Goal: Navigation & Orientation: Find specific page/section

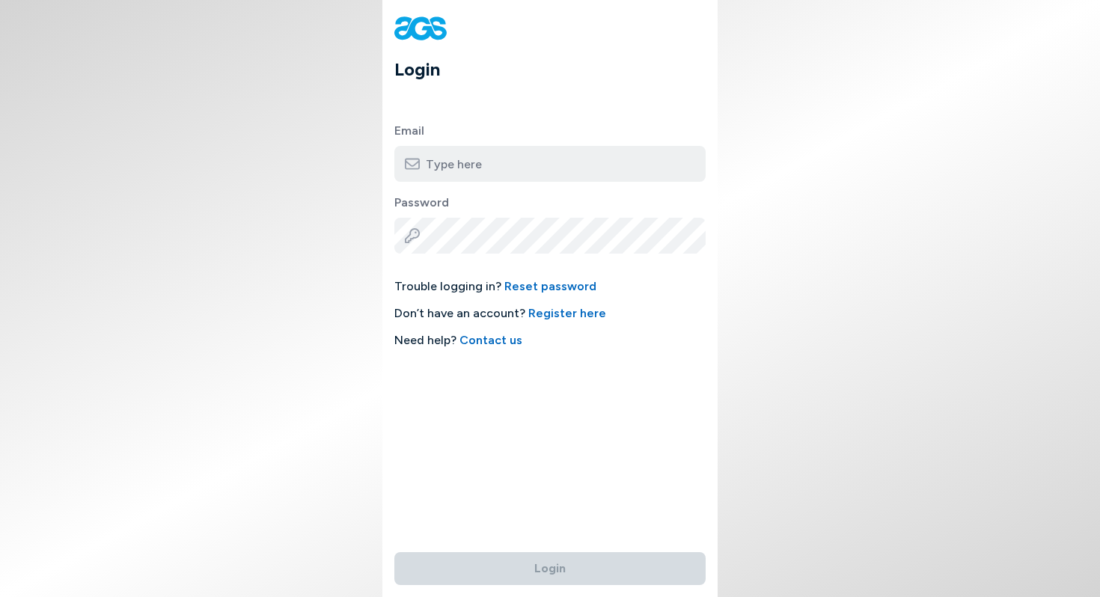
click at [454, 167] on input "email" at bounding box center [549, 164] width 311 height 36
type input "[EMAIL_ADDRESS][DOMAIN_NAME]"
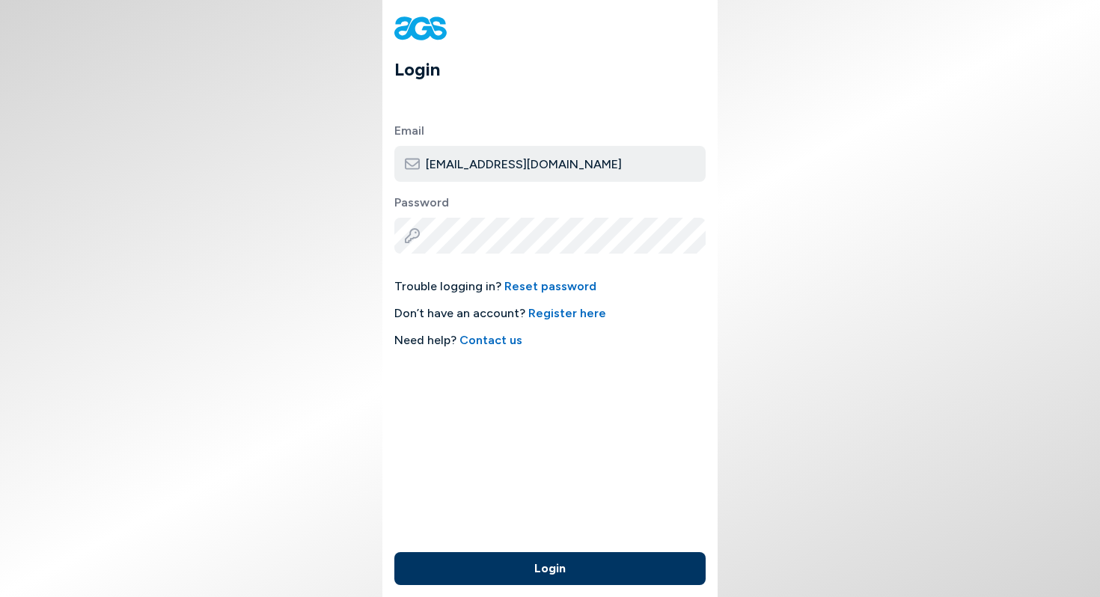
click at [549, 568] on button "Login" at bounding box center [549, 568] width 311 height 33
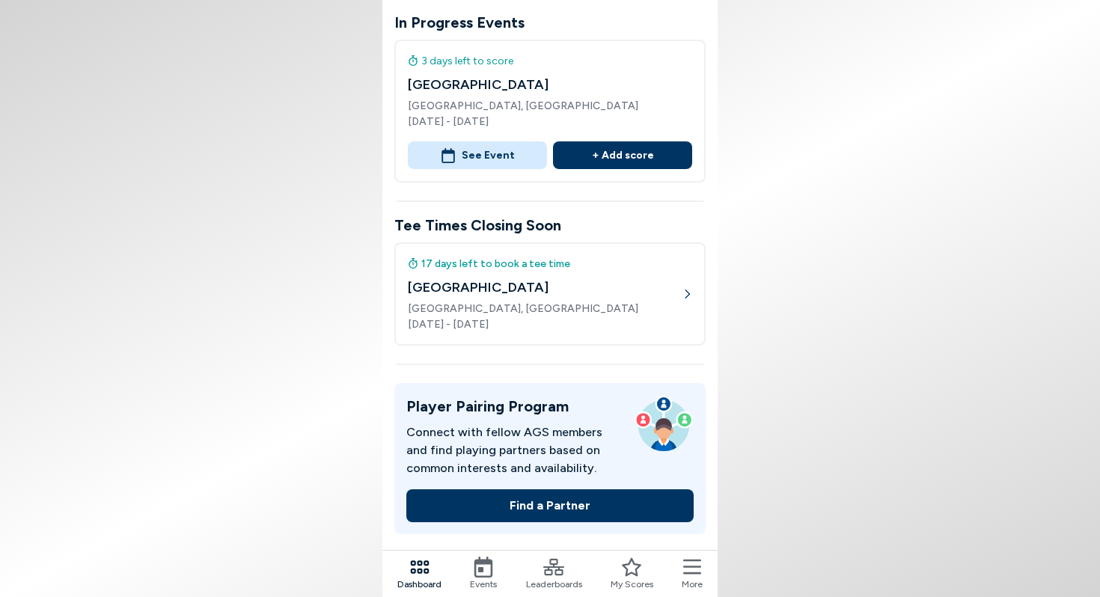
scroll to position [204, 0]
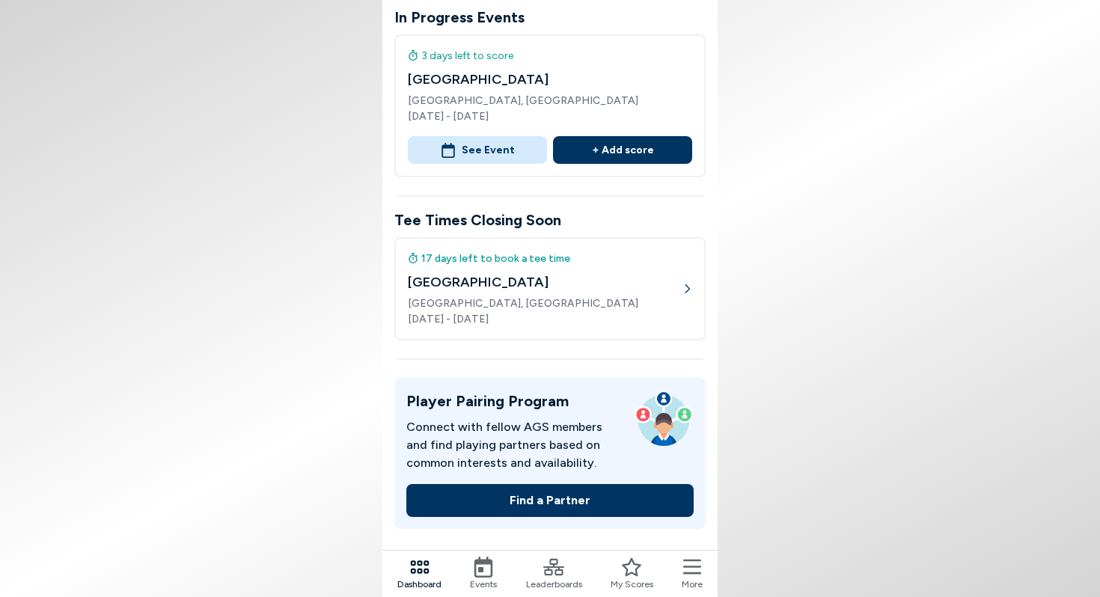
click at [688, 287] on icon at bounding box center [688, 288] width 5 height 9
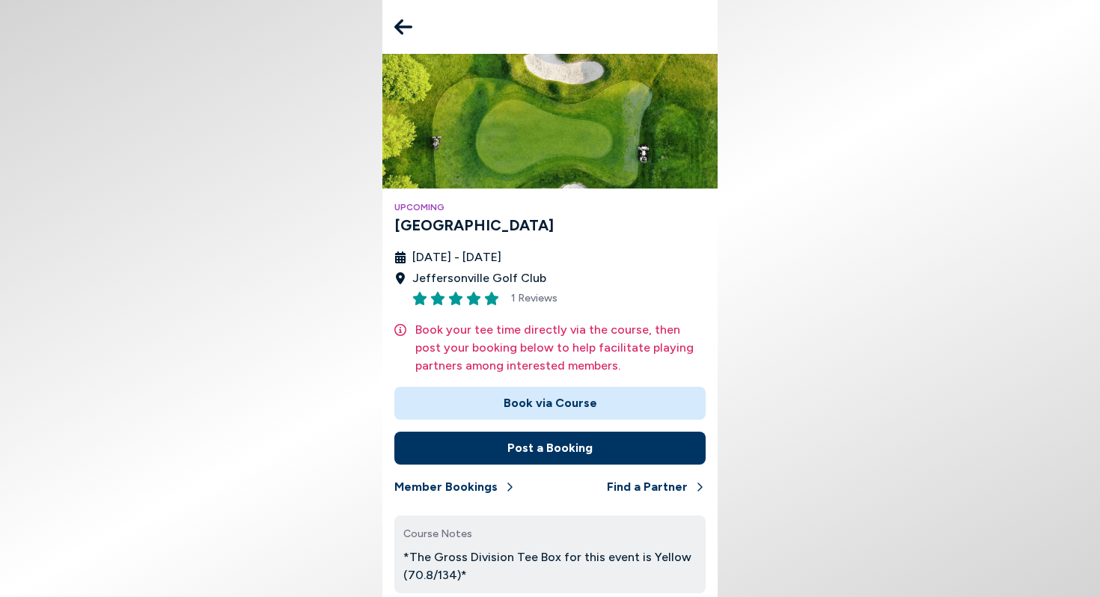
click at [555, 403] on button "Book via Course" at bounding box center [549, 403] width 311 height 33
click at [403, 27] on icon at bounding box center [403, 27] width 18 height 16
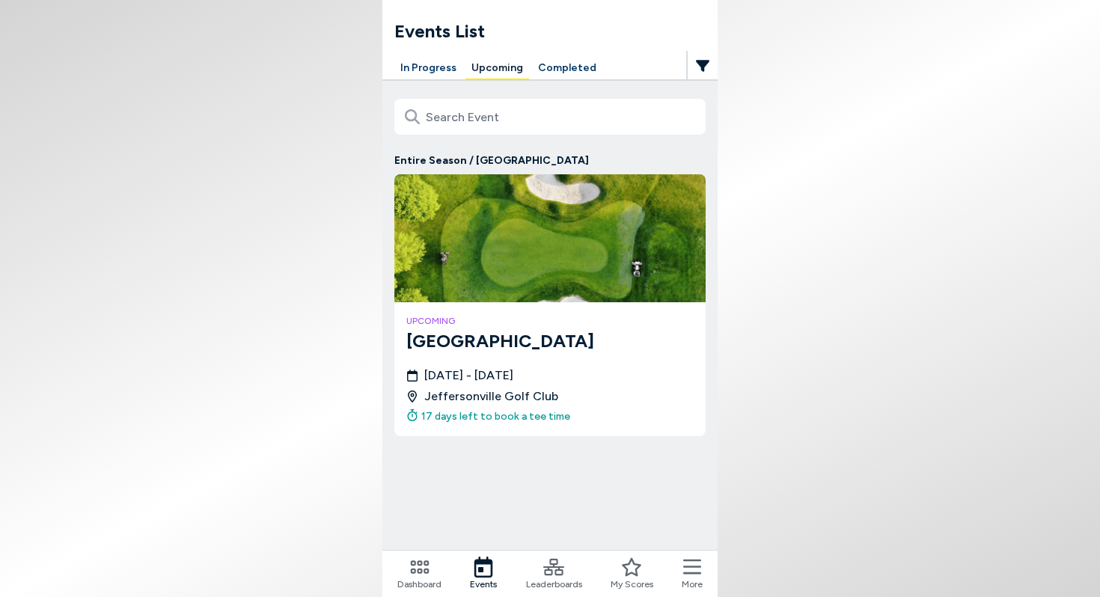
click at [416, 573] on icon at bounding box center [419, 567] width 21 height 21
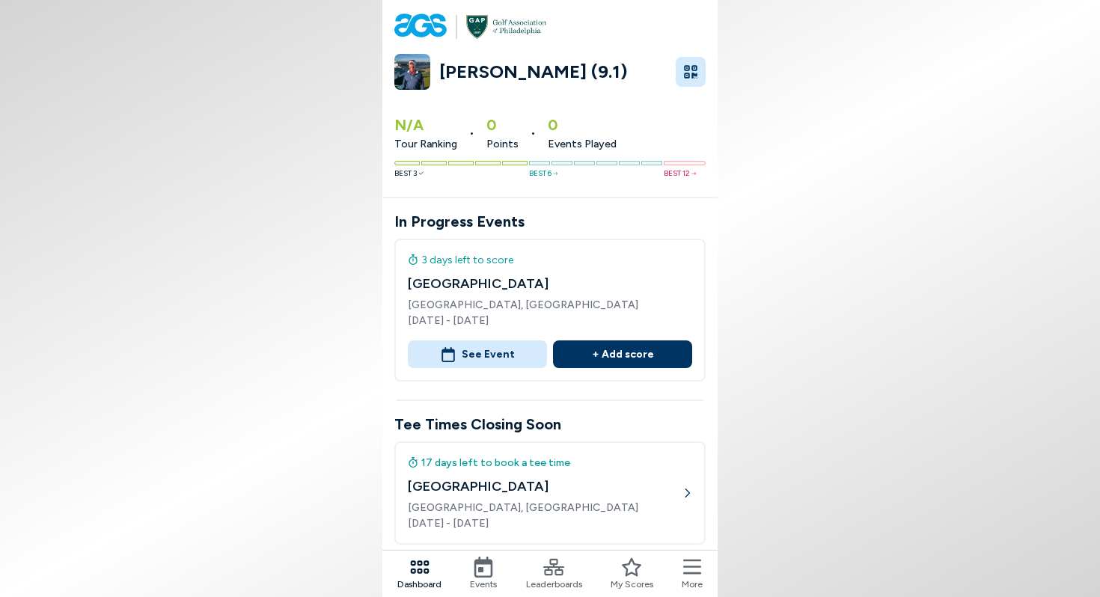
click at [487, 569] on icon at bounding box center [483, 567] width 21 height 21
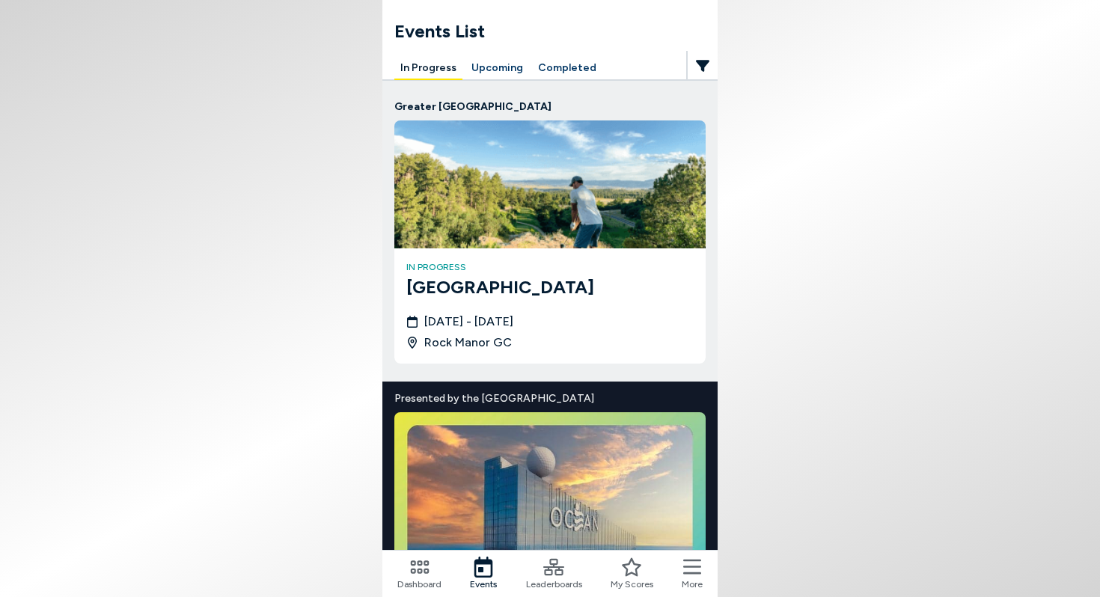
click at [490, 71] on button "Upcoming" at bounding box center [498, 68] width 64 height 23
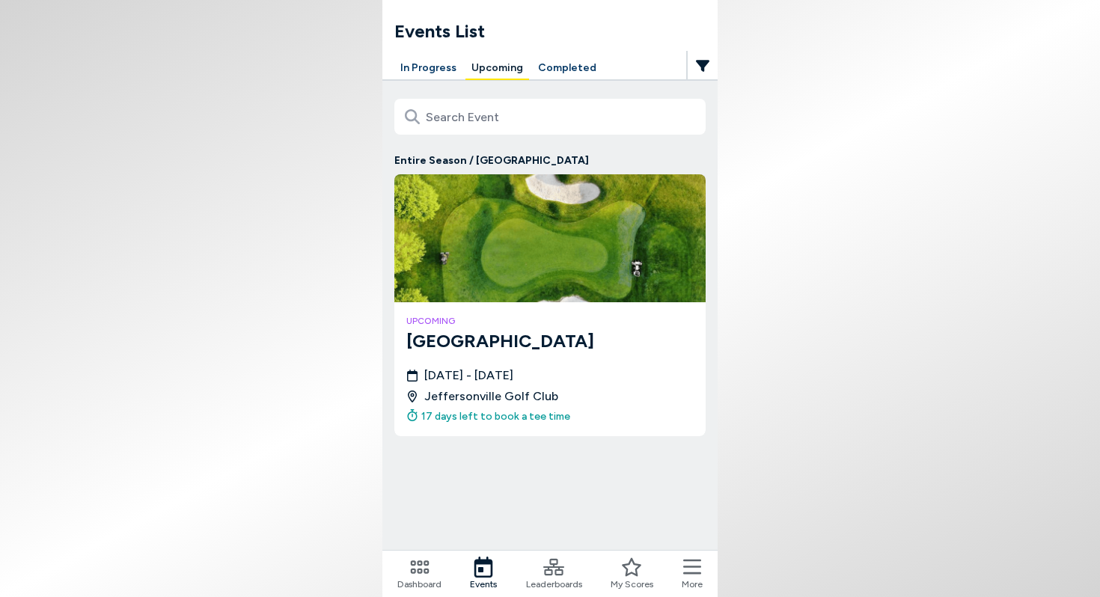
click at [564, 71] on button "Completed" at bounding box center [567, 68] width 70 height 23
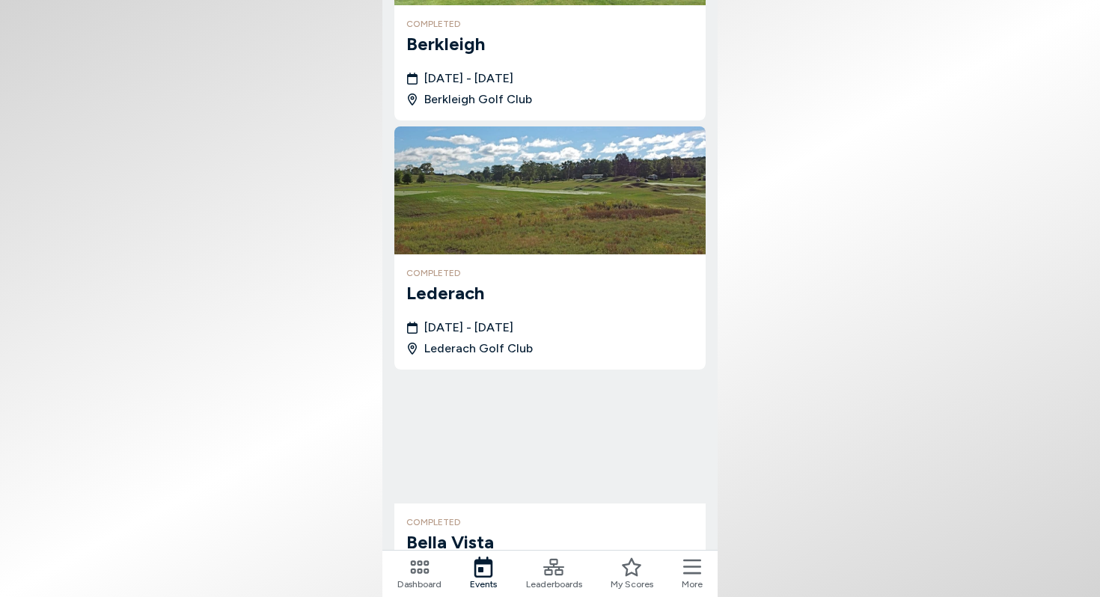
scroll to position [4985, 0]
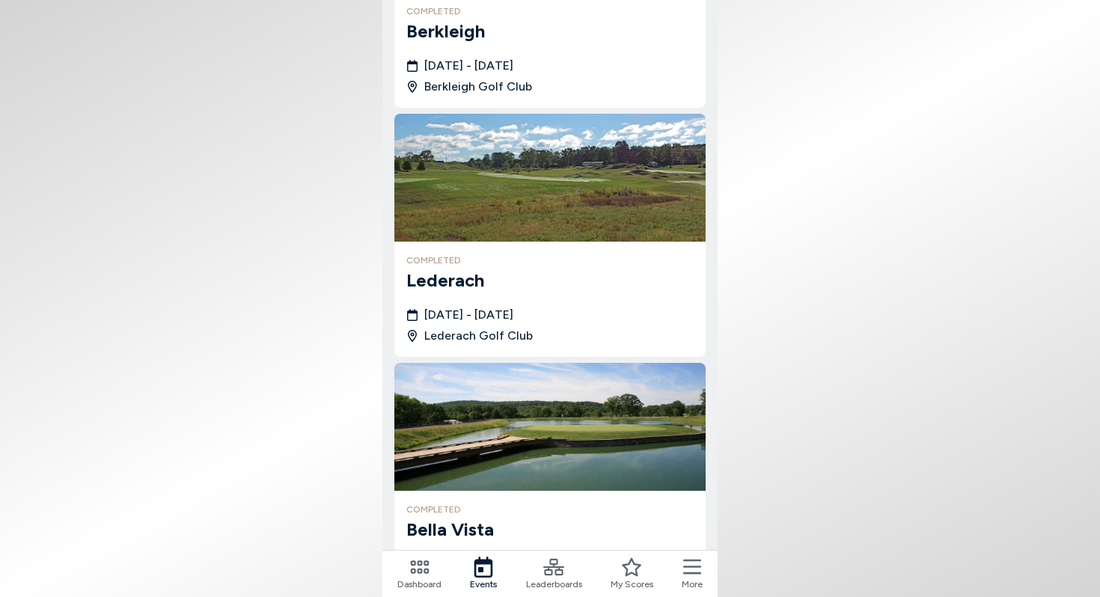
click at [693, 566] on icon at bounding box center [692, 567] width 18 height 15
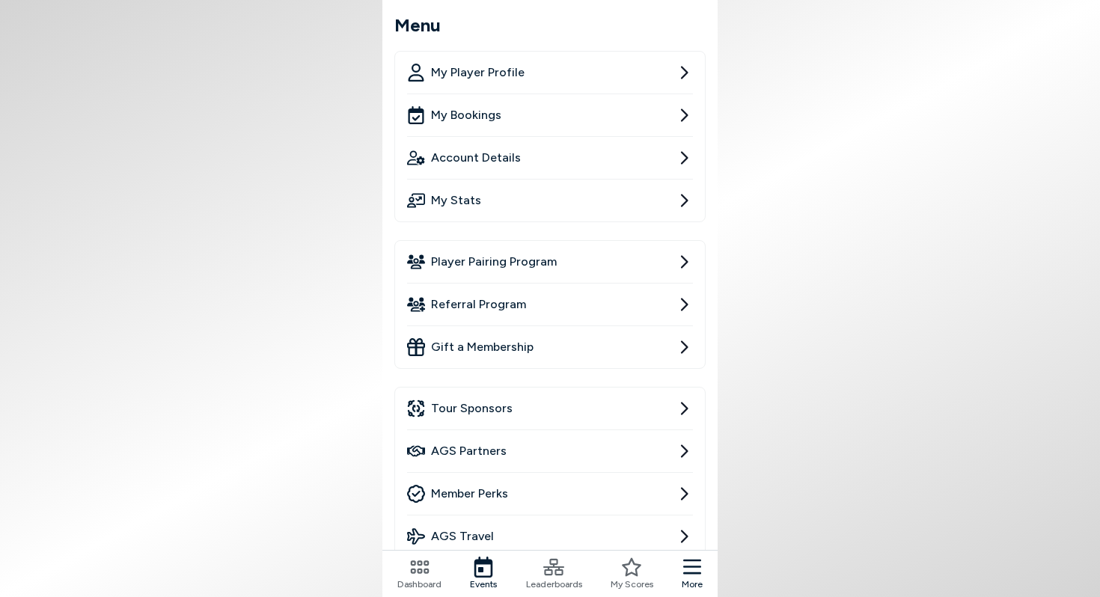
click at [501, 499] on span "Member Perks" at bounding box center [469, 494] width 77 height 18
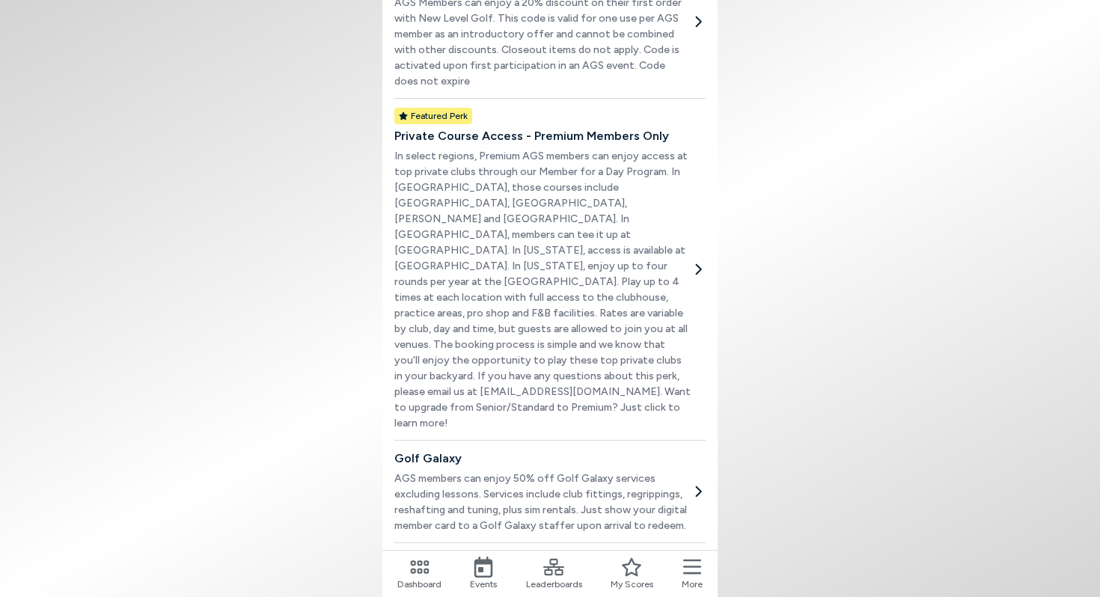
scroll to position [666, 0]
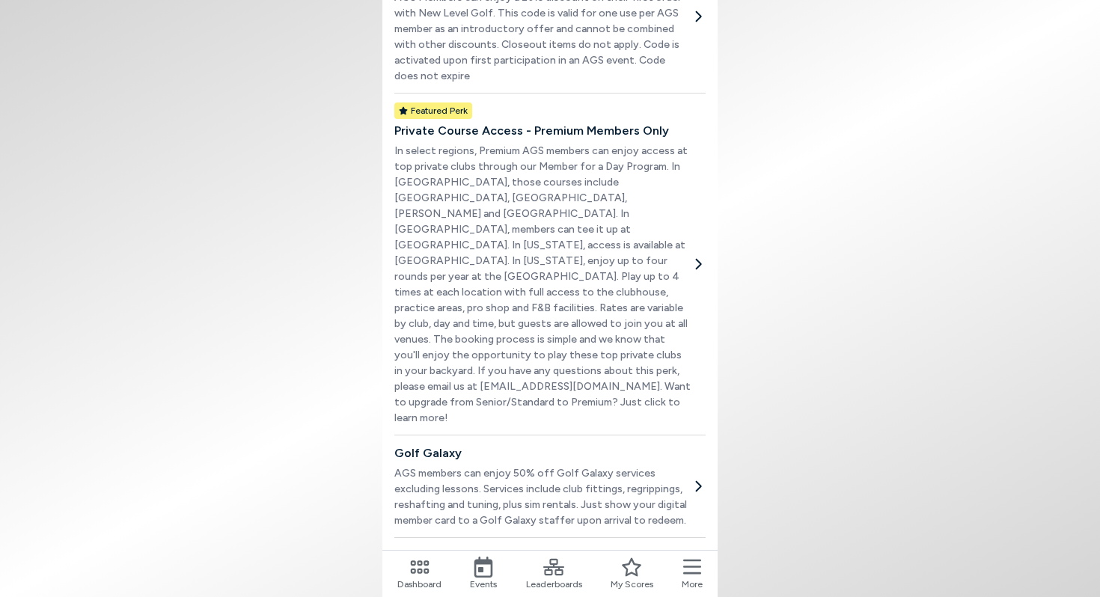
click at [701, 259] on icon at bounding box center [699, 264] width 6 height 10
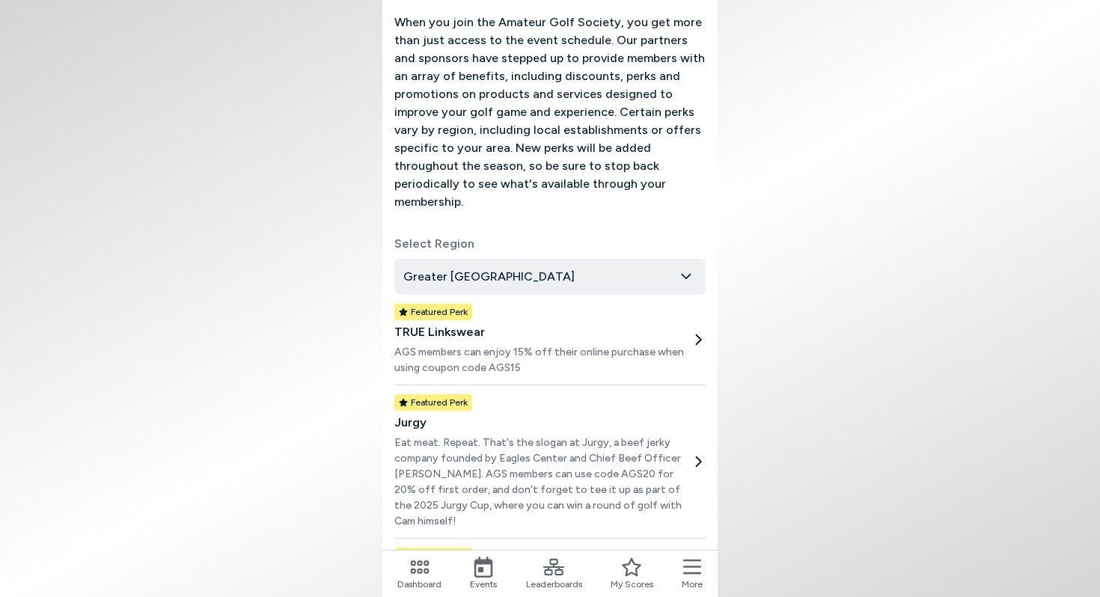
scroll to position [0, 0]
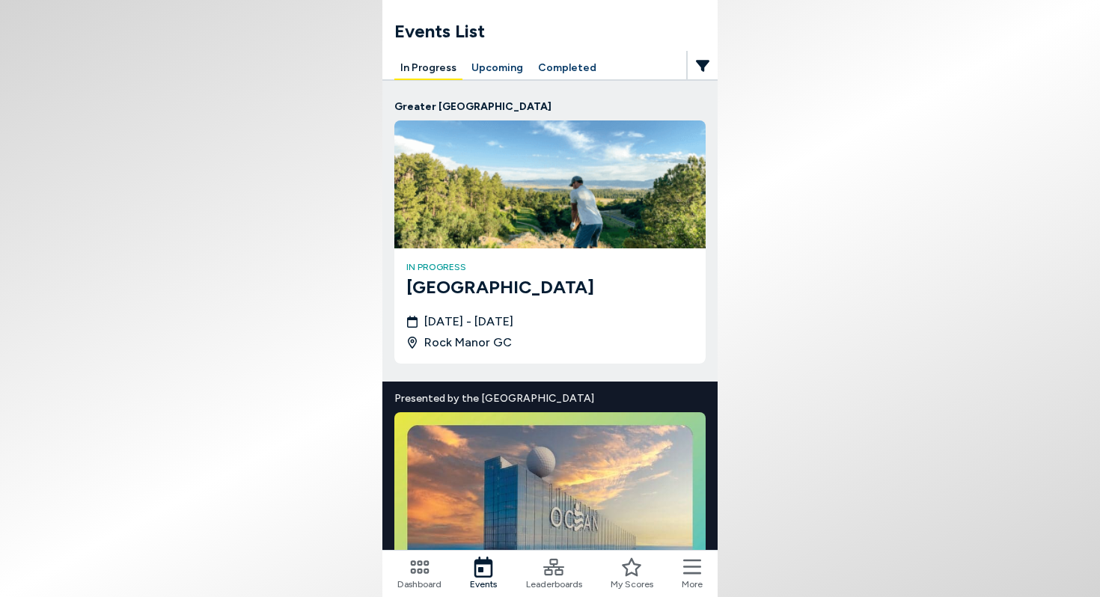
click at [499, 71] on button "Upcoming" at bounding box center [498, 68] width 64 height 23
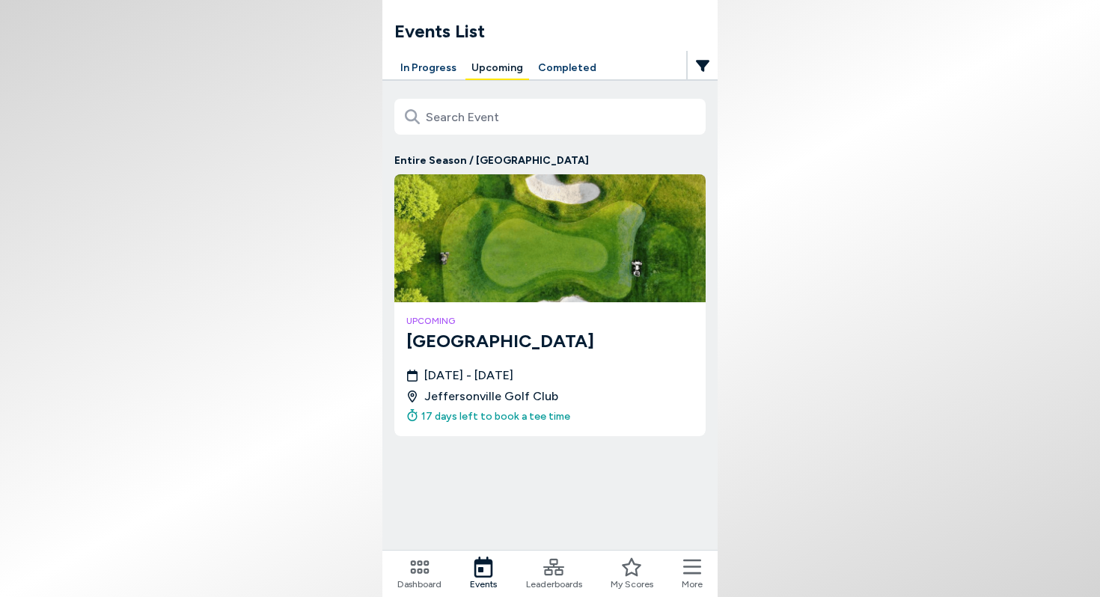
click at [689, 572] on icon at bounding box center [692, 567] width 18 height 21
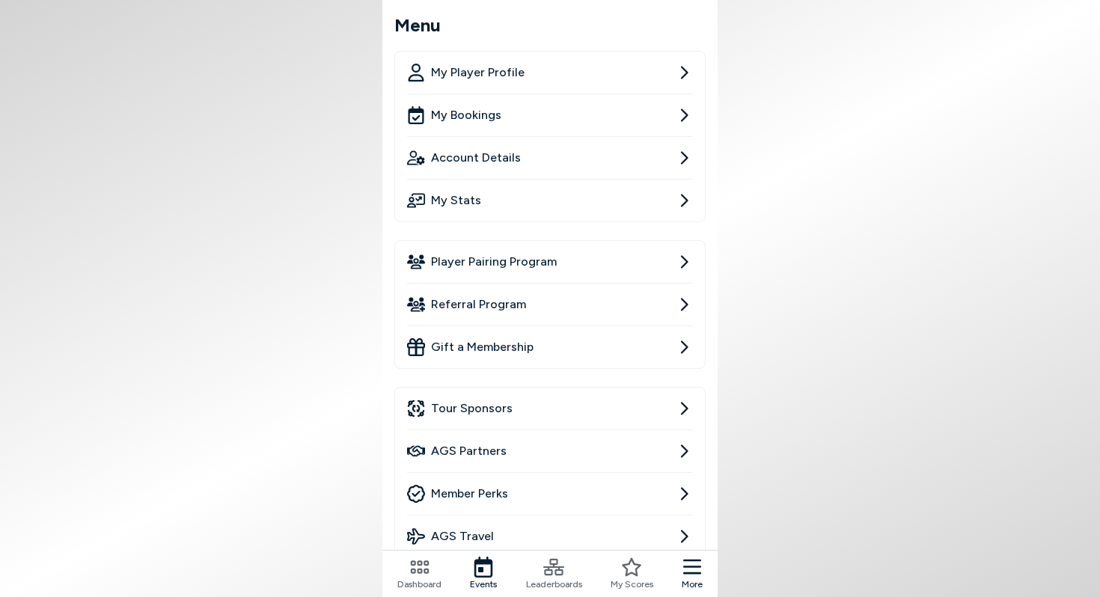
click at [683, 73] on icon at bounding box center [684, 73] width 18 height 18
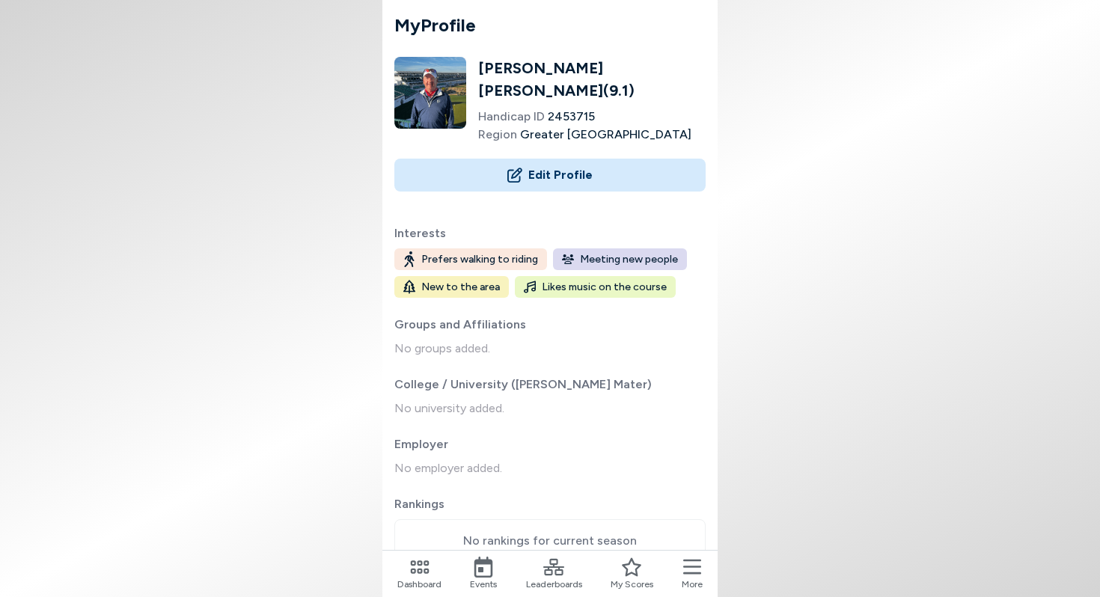
scroll to position [13, 0]
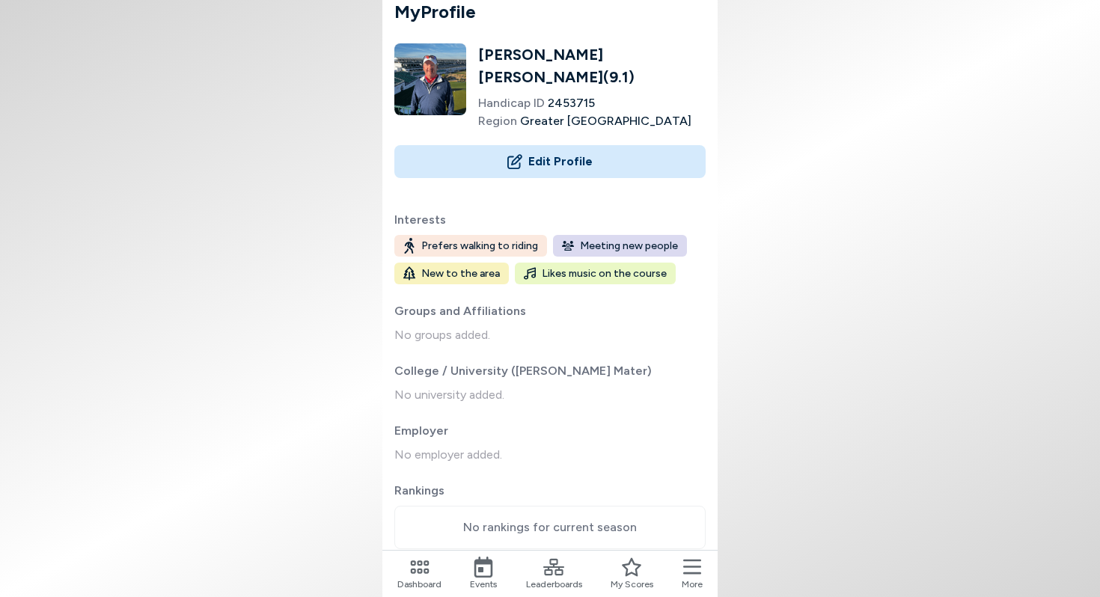
click at [483, 566] on icon at bounding box center [483, 567] width 21 height 21
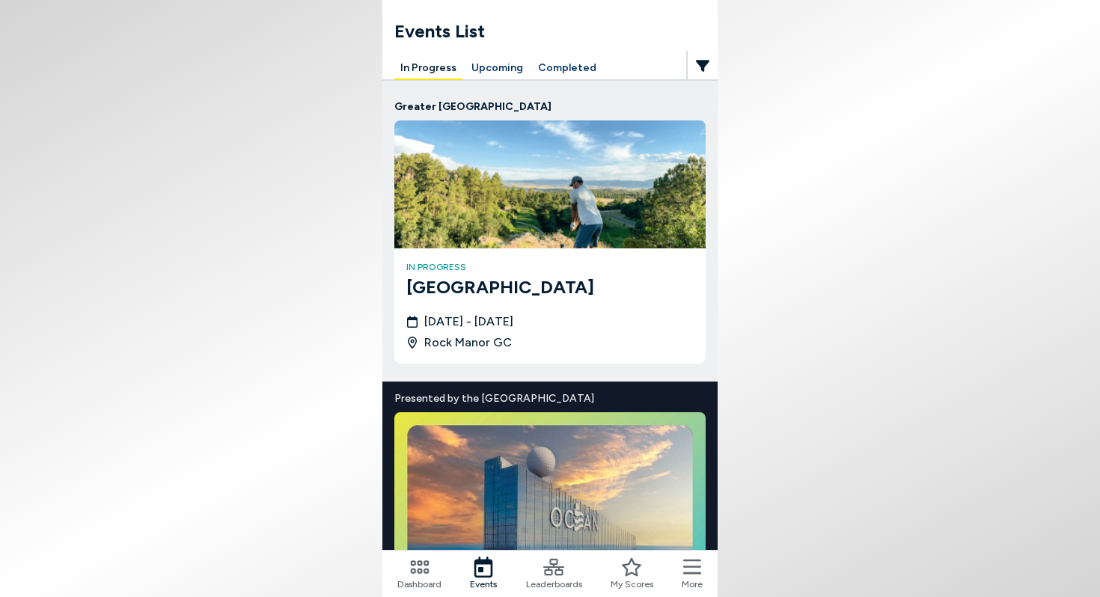
click at [415, 569] on icon at bounding box center [419, 567] width 21 height 21
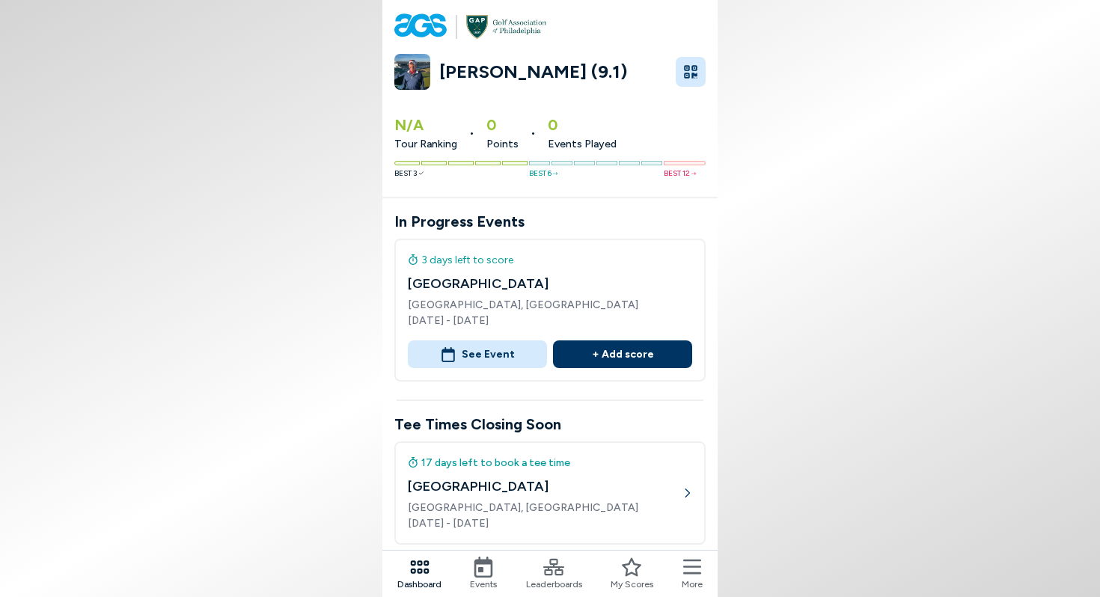
click at [419, 28] on icon at bounding box center [420, 25] width 52 height 219
click at [695, 73] on icon "button" at bounding box center [690, 71] width 15 height 15
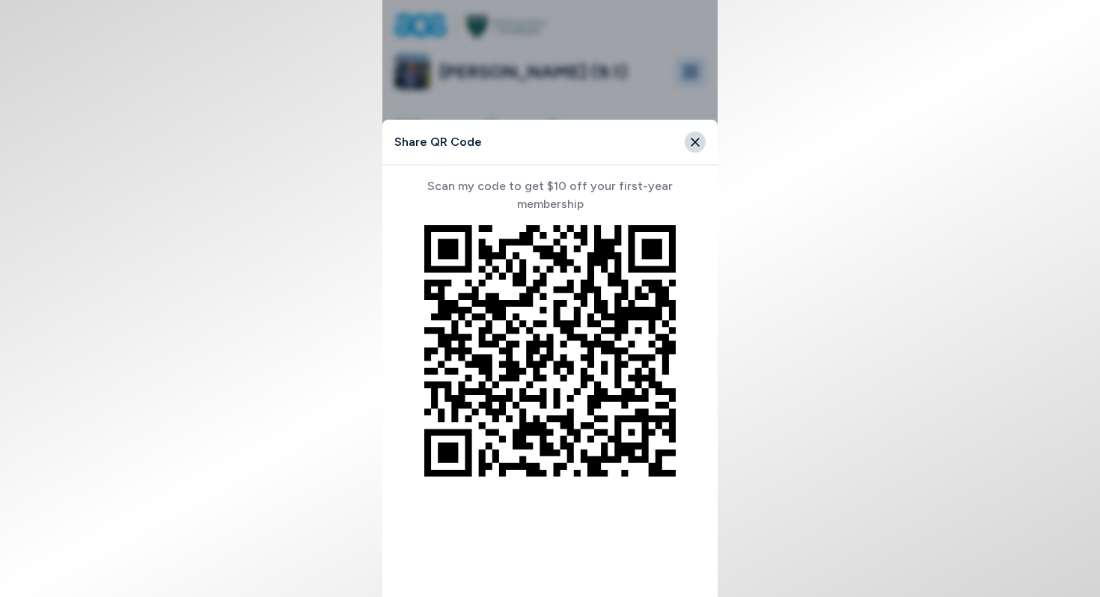
click at [695, 142] on icon "Close" at bounding box center [695, 142] width 8 height 8
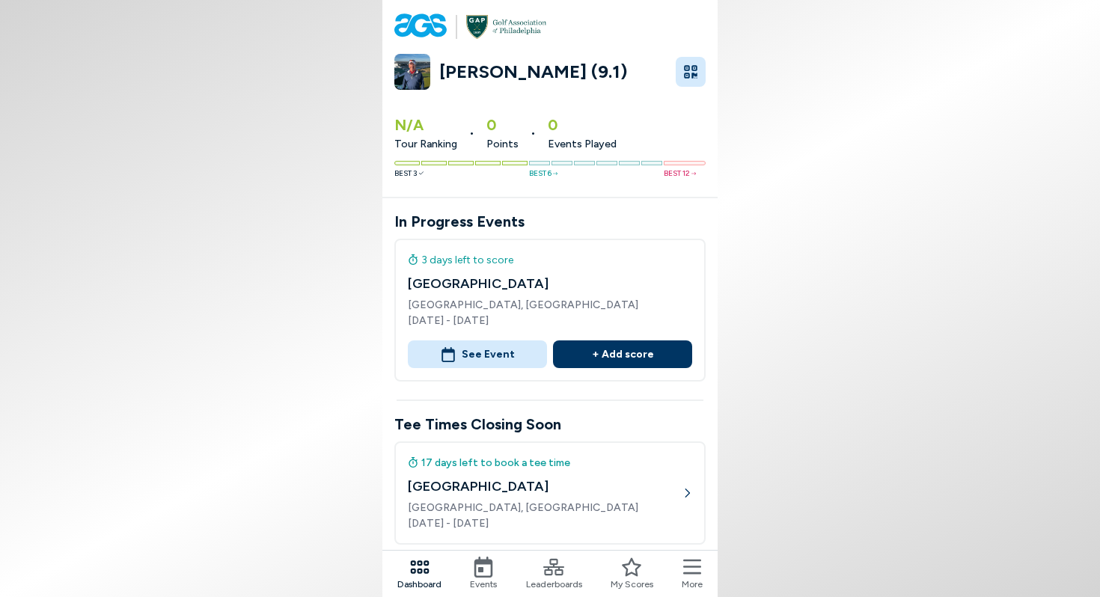
click at [692, 570] on icon at bounding box center [692, 567] width 18 height 21
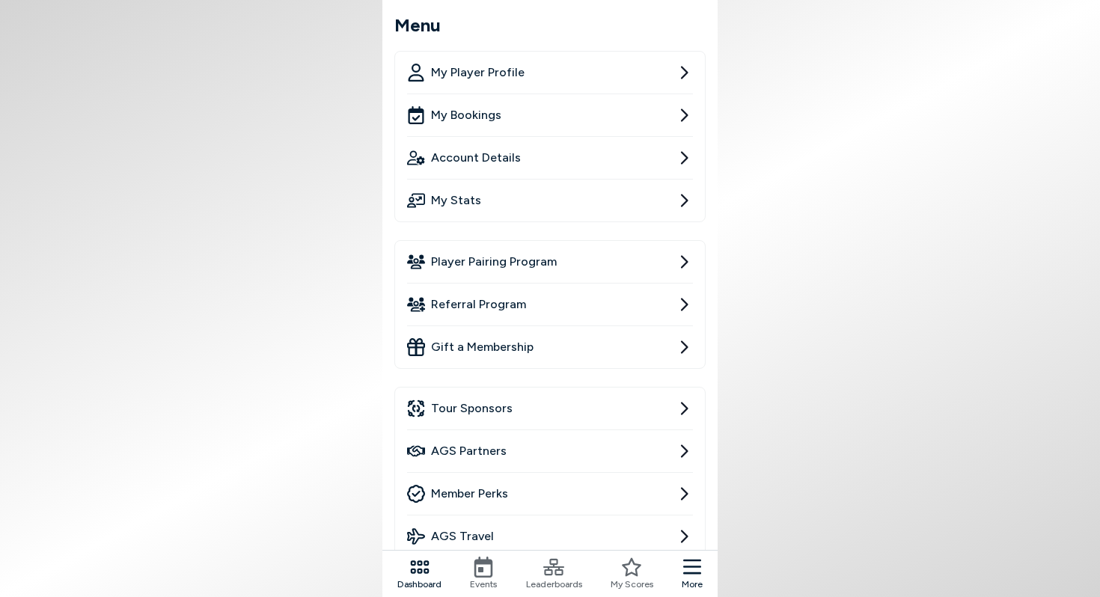
click at [518, 108] on link "My Bookings" at bounding box center [550, 115] width 286 height 42
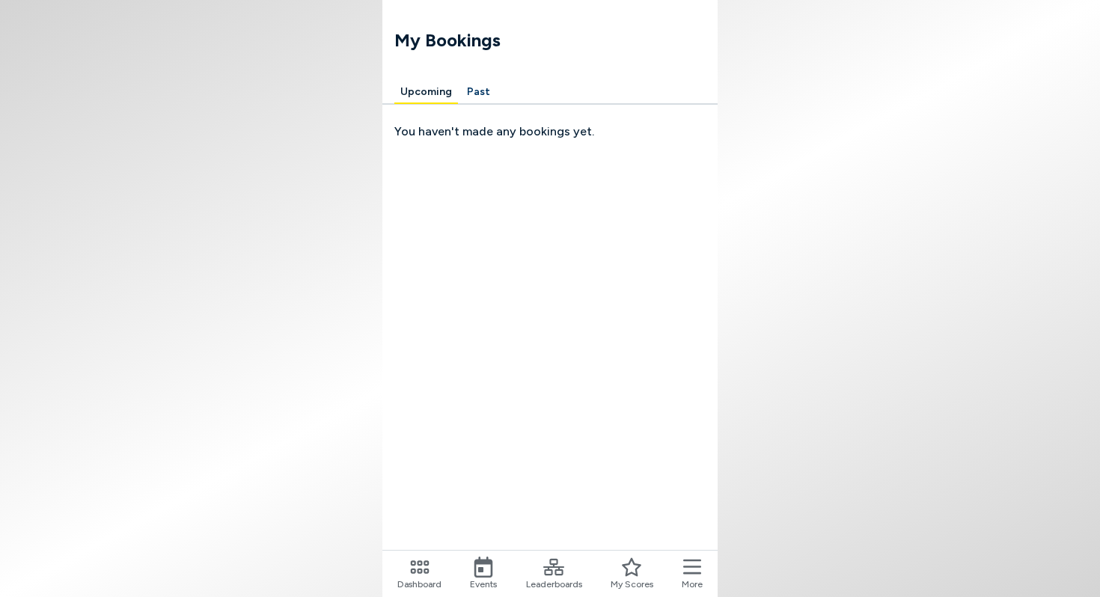
scroll to position [2, 0]
click at [693, 570] on icon at bounding box center [692, 567] width 18 height 21
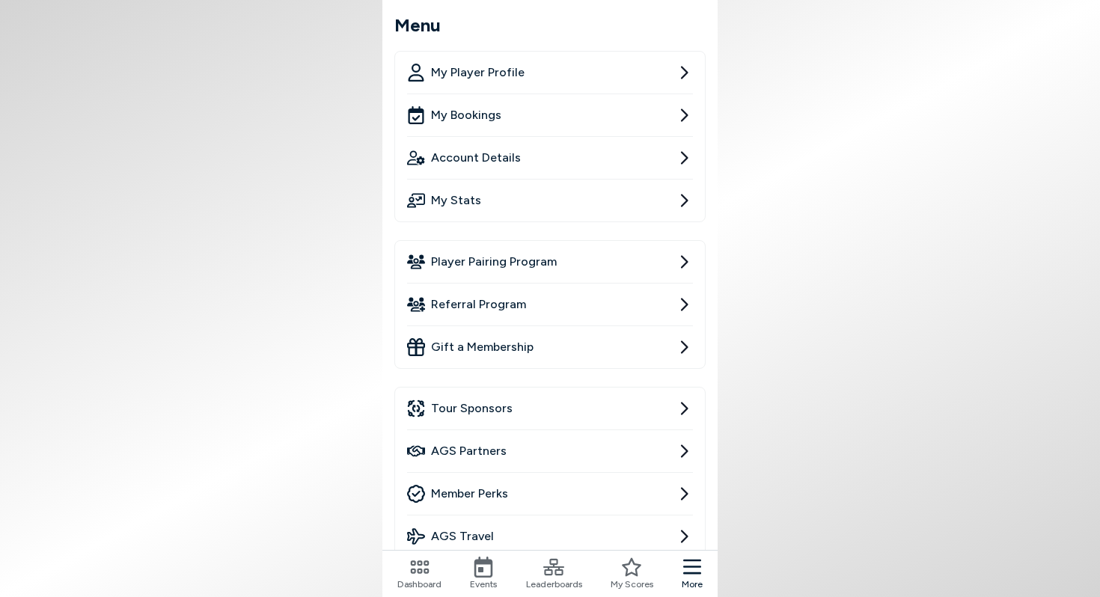
click at [691, 572] on icon at bounding box center [692, 567] width 18 height 21
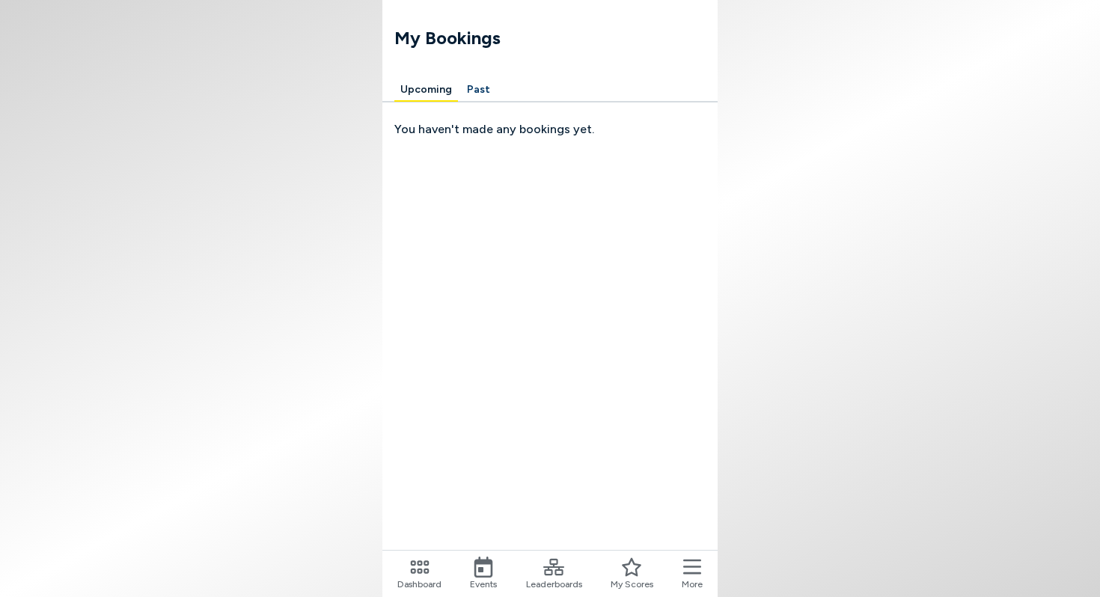
click at [415, 570] on icon at bounding box center [419, 567] width 21 height 21
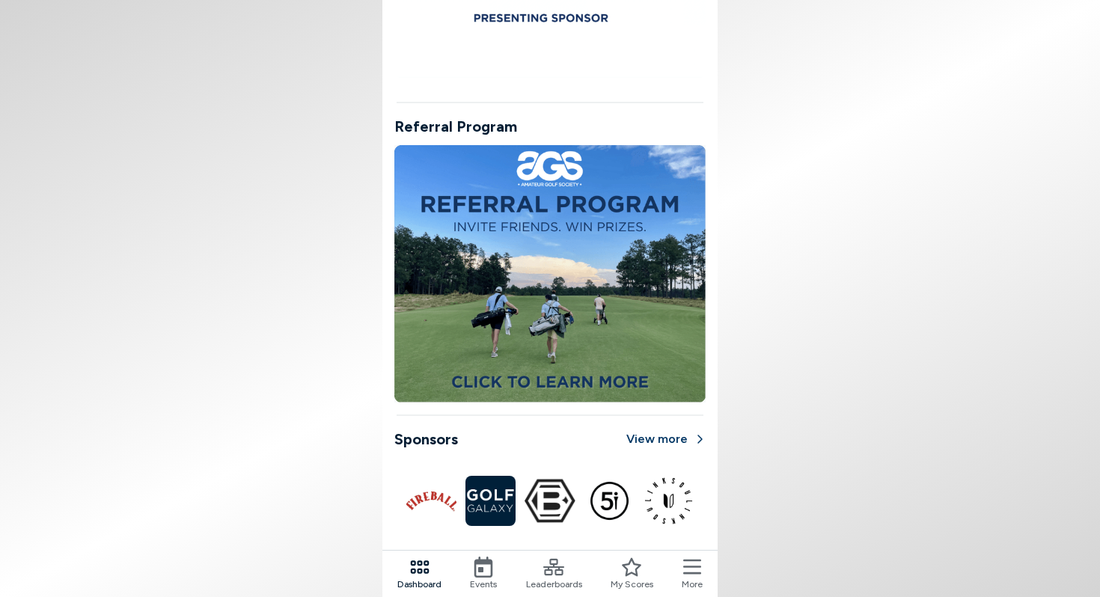
scroll to position [1091, 0]
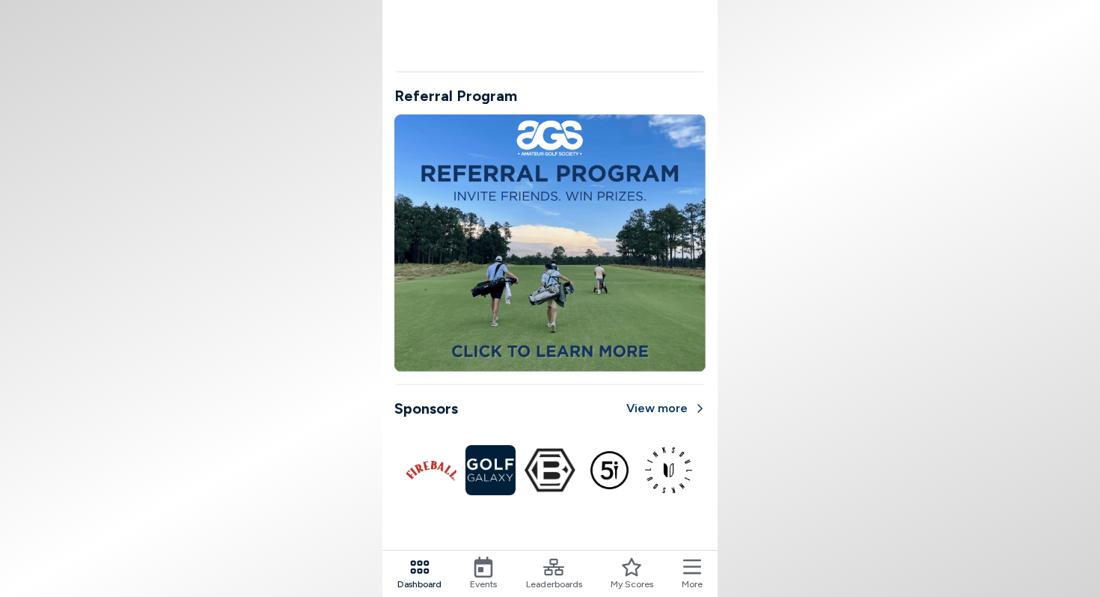
click at [418, 569] on icon at bounding box center [419, 567] width 19 height 13
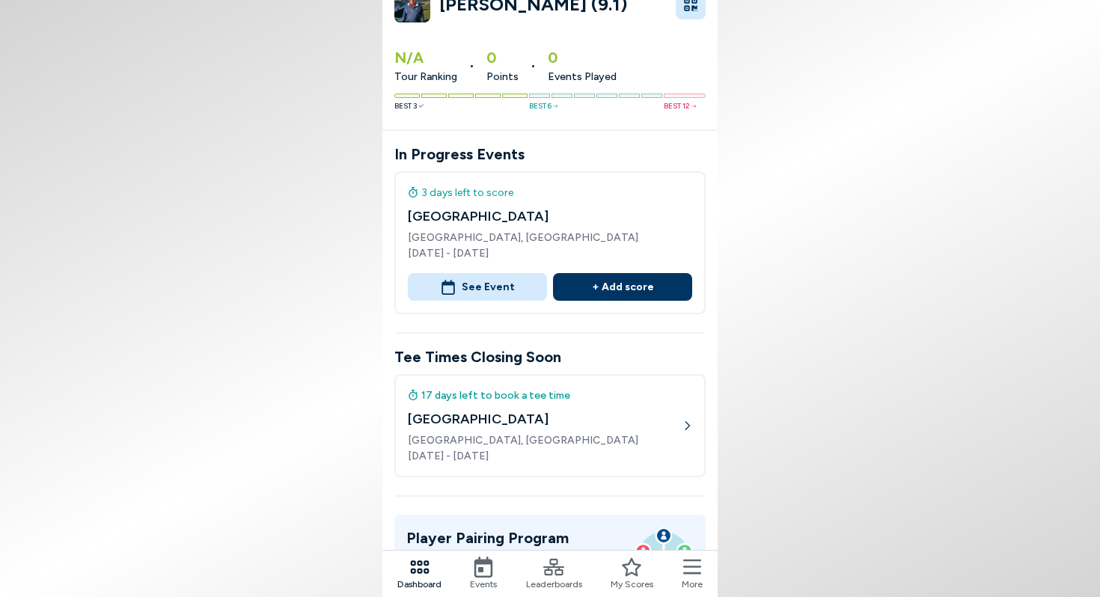
scroll to position [0, 0]
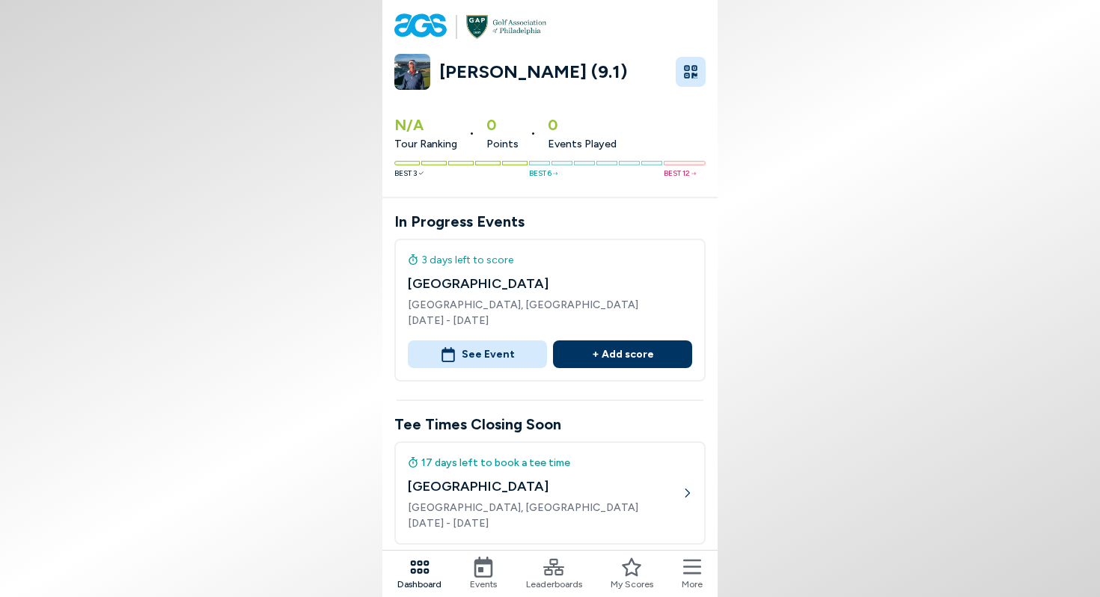
click at [480, 73] on h1 "Neil Kern (9.1)" at bounding box center [553, 71] width 228 height 21
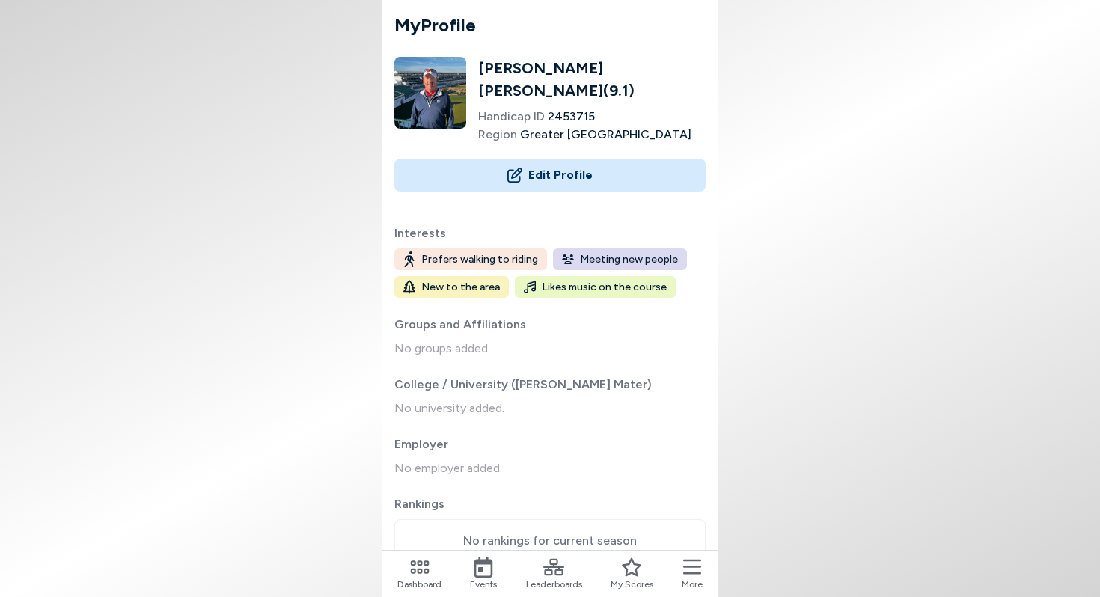
scroll to position [13, 0]
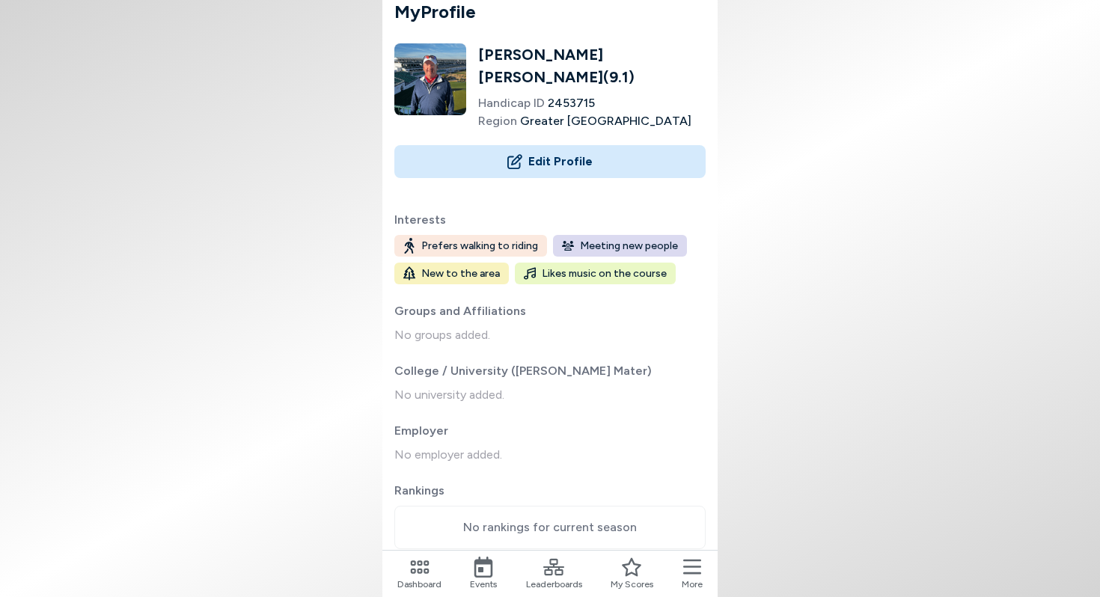
click at [414, 570] on icon at bounding box center [419, 567] width 19 height 13
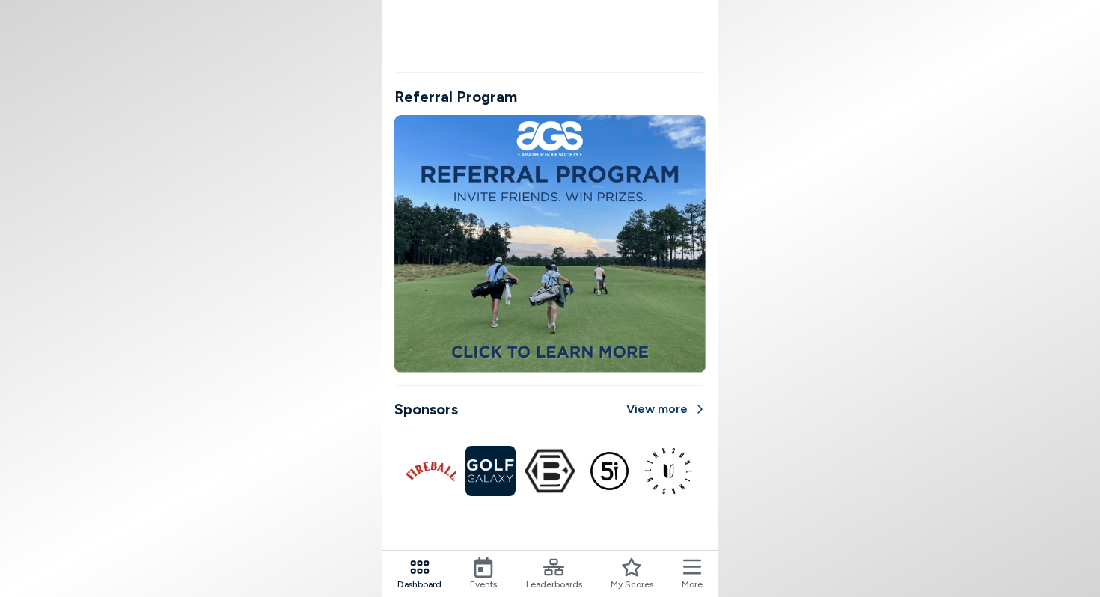
scroll to position [1091, 0]
click at [696, 571] on icon at bounding box center [692, 567] width 18 height 21
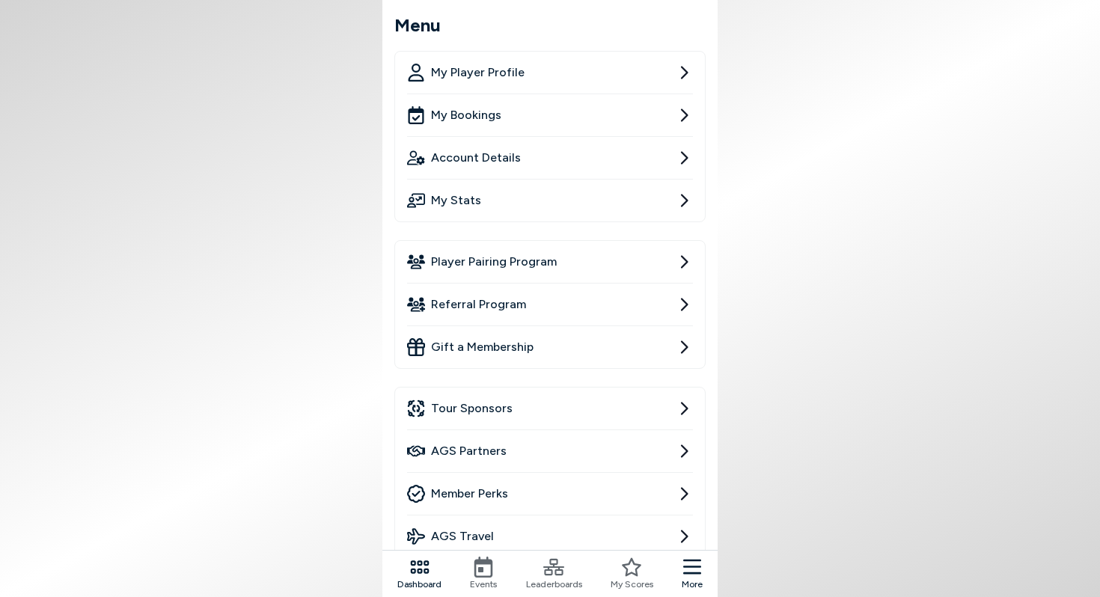
click at [672, 540] on link "AGS Travel" at bounding box center [550, 537] width 286 height 42
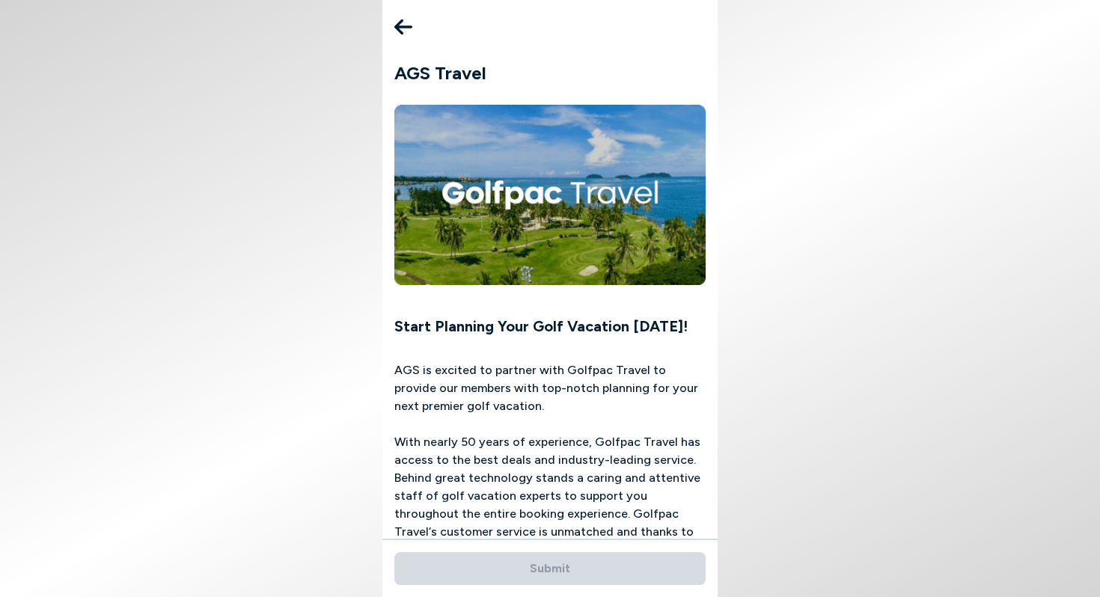
click at [403, 25] on icon at bounding box center [403, 27] width 18 height 30
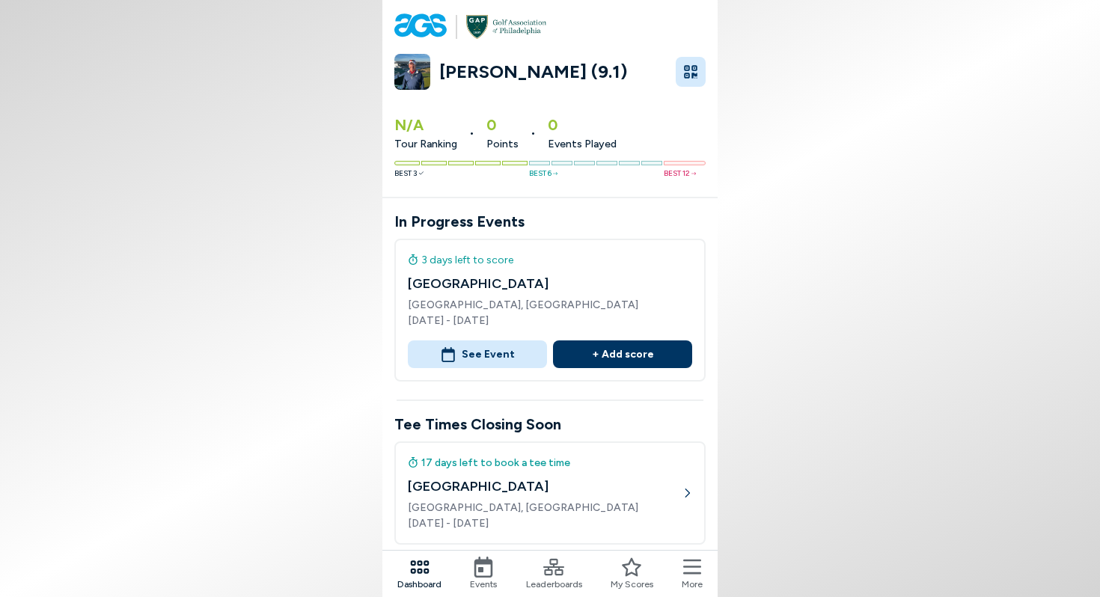
click at [693, 73] on icon "button" at bounding box center [690, 71] width 13 height 13
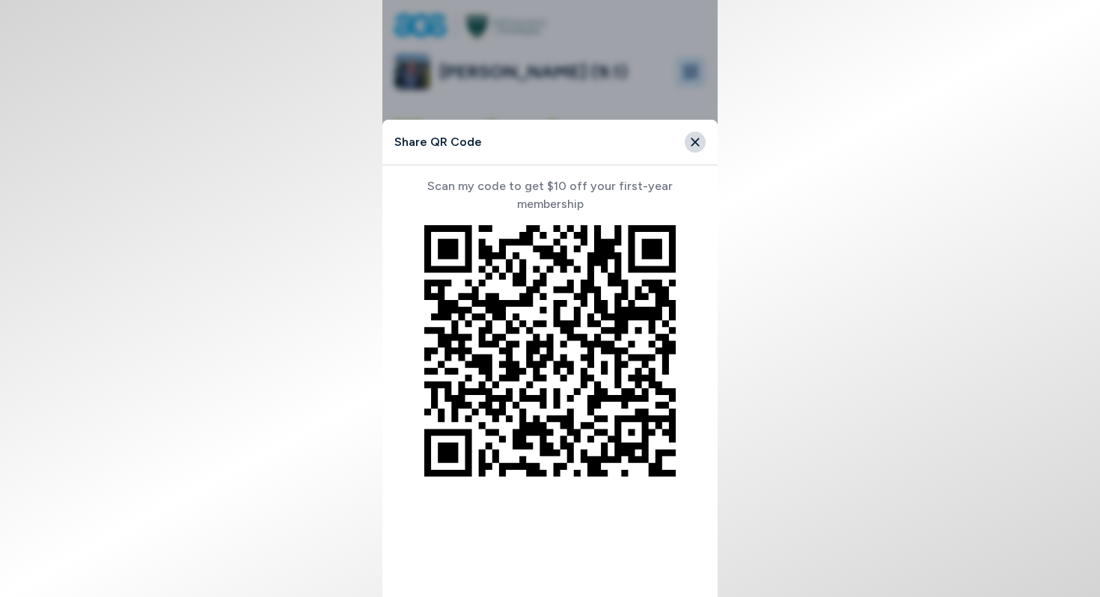
click at [697, 139] on icon "Close" at bounding box center [695, 142] width 8 height 8
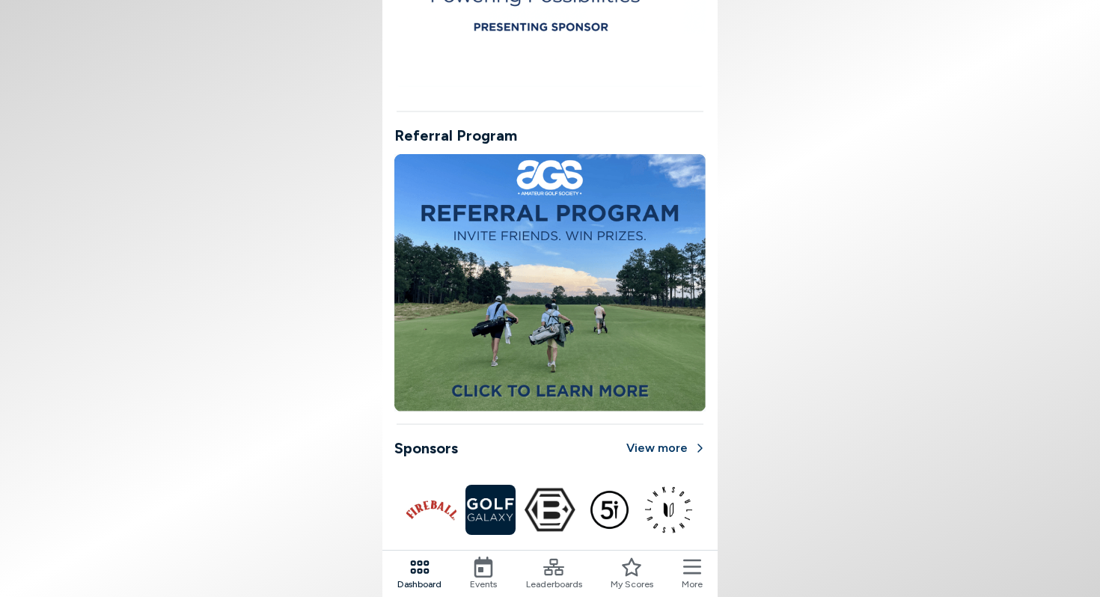
scroll to position [1073, 0]
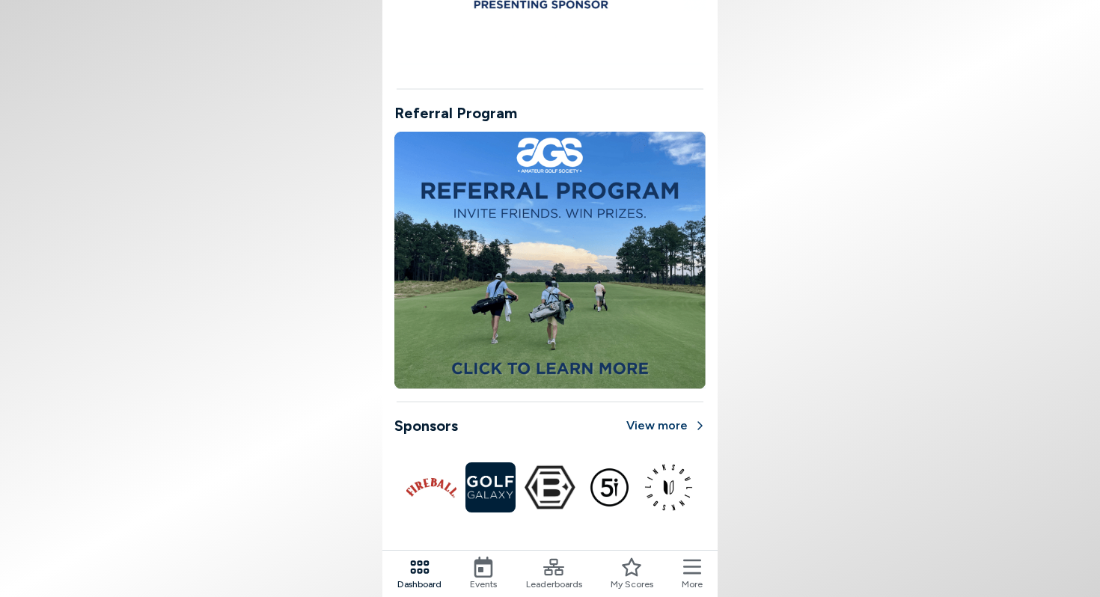
click at [423, 568] on icon at bounding box center [419, 567] width 21 height 21
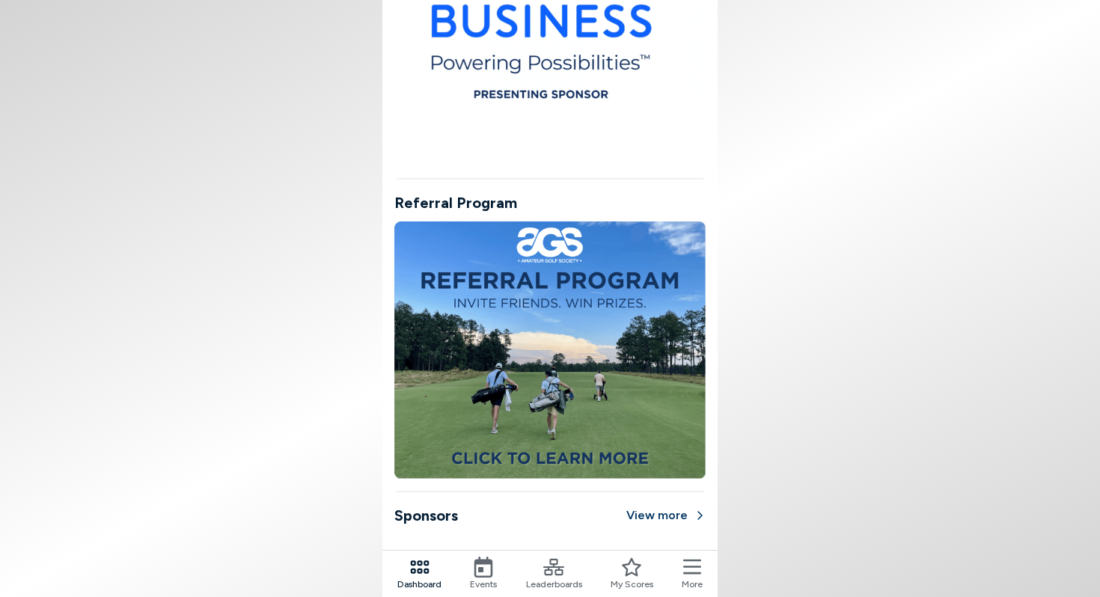
scroll to position [1091, 0]
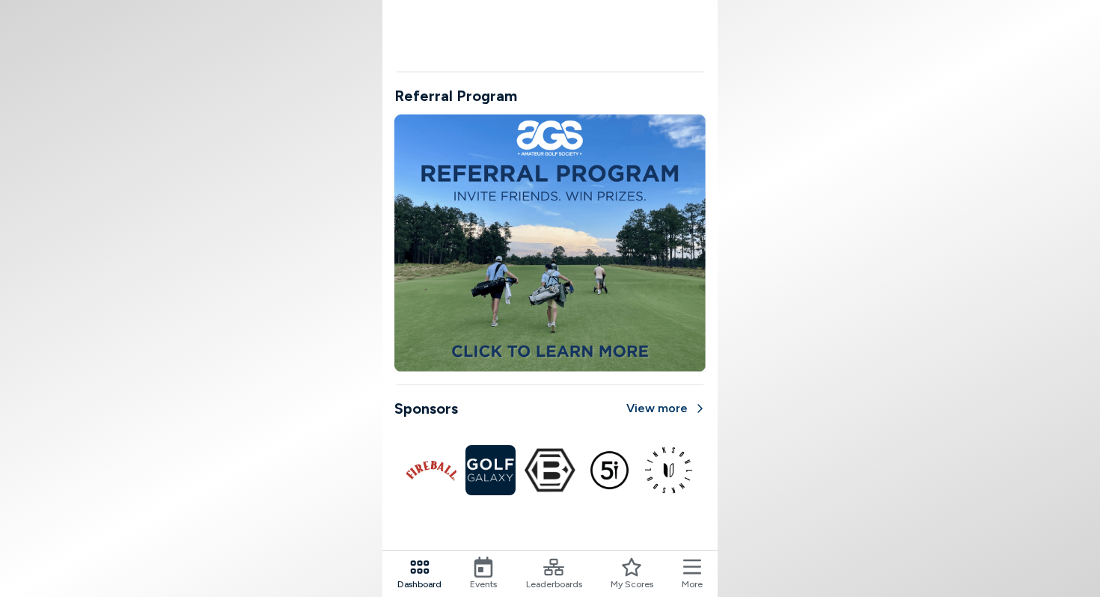
click at [695, 571] on icon at bounding box center [692, 567] width 18 height 21
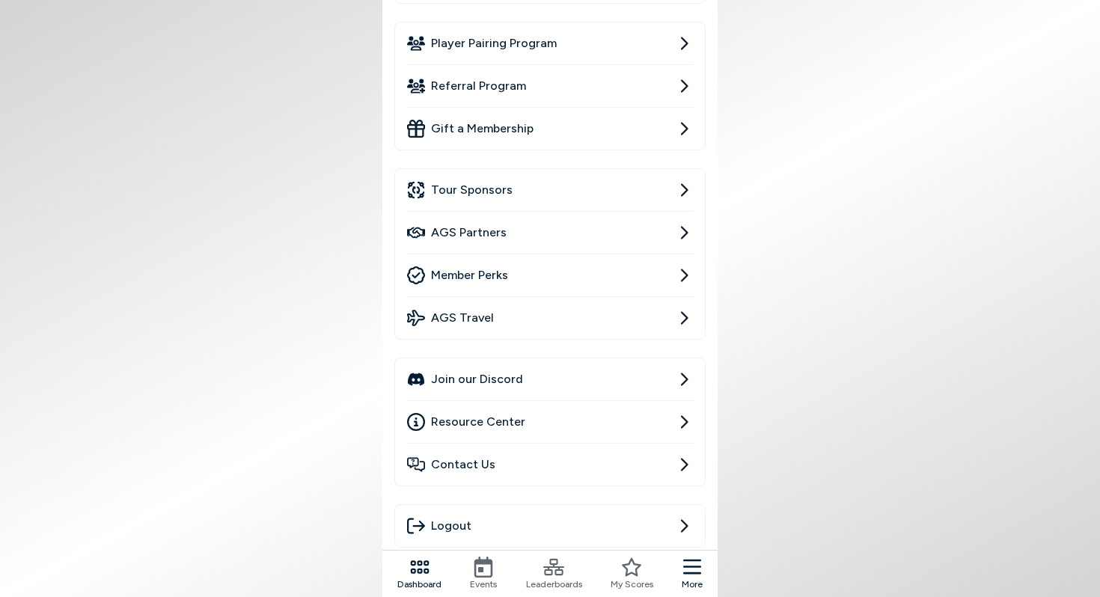
scroll to position [307, 0]
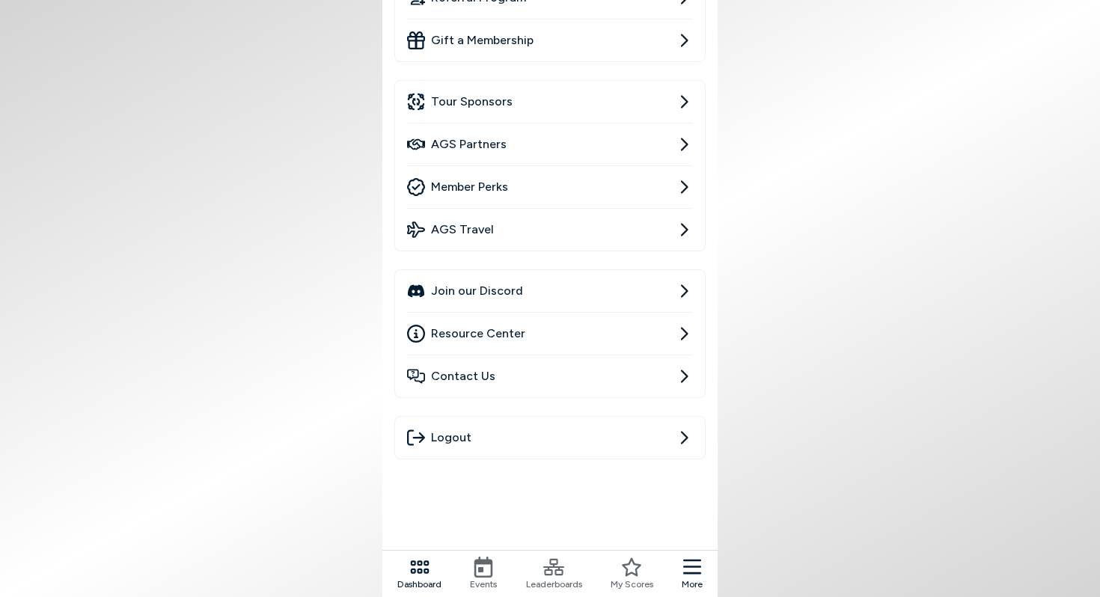
click at [574, 335] on link "Resource Center" at bounding box center [550, 334] width 286 height 42
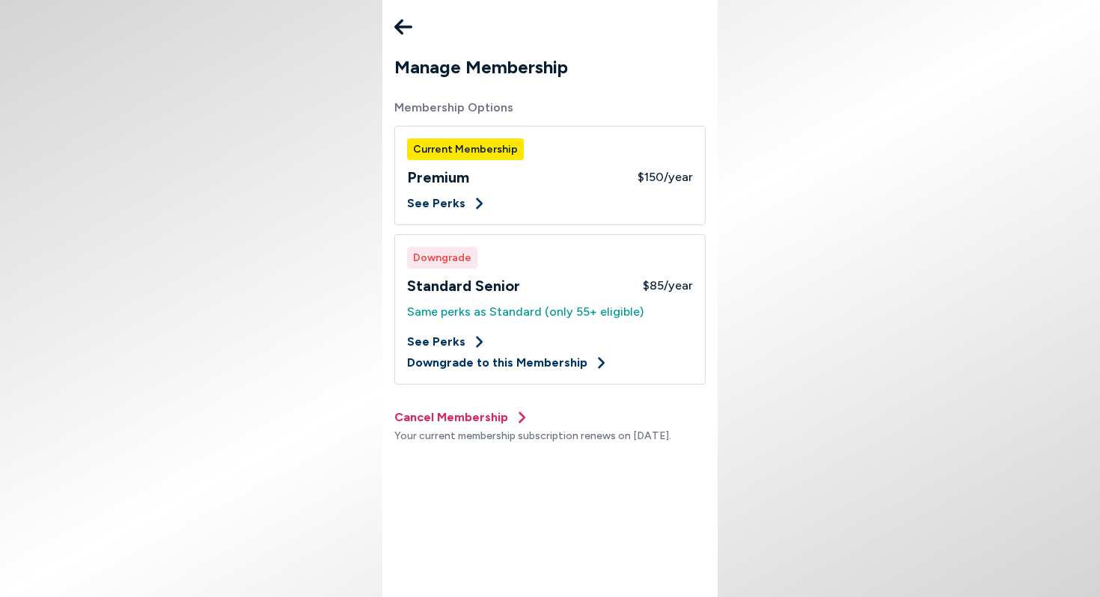
click at [402, 25] on icon at bounding box center [403, 27] width 18 height 16
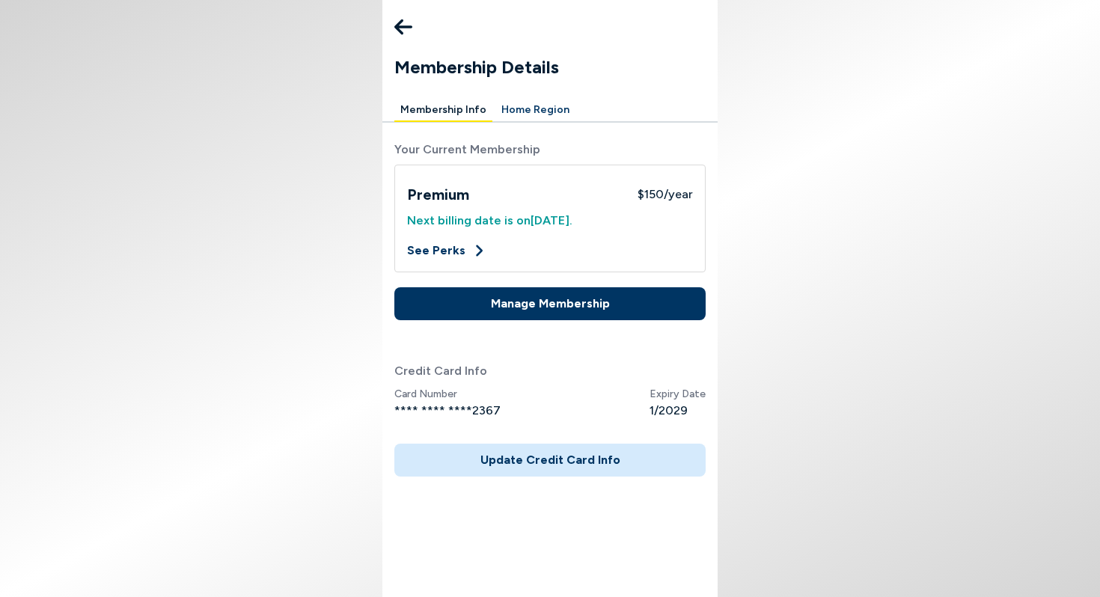
click at [400, 24] on icon at bounding box center [403, 27] width 18 height 16
